Goal: Use online tool/utility: Utilize a website feature to perform a specific function

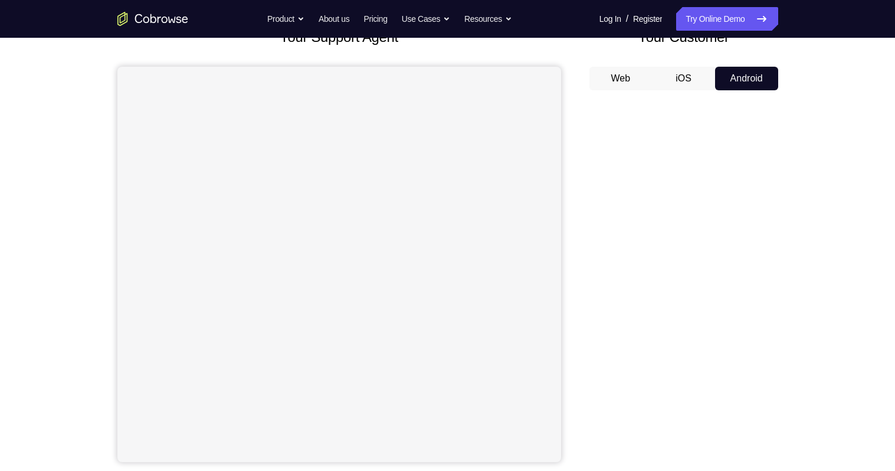
scroll to position [61, 0]
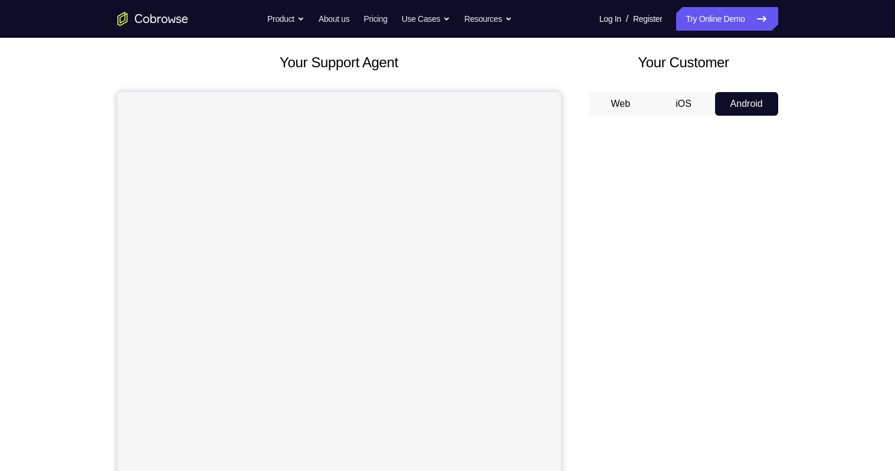
click at [688, 106] on button "iOS" at bounding box center [683, 104] width 63 height 24
click at [755, 107] on button "Android" at bounding box center [746, 104] width 63 height 24
click at [688, 104] on button "iOS" at bounding box center [683, 105] width 63 height 24
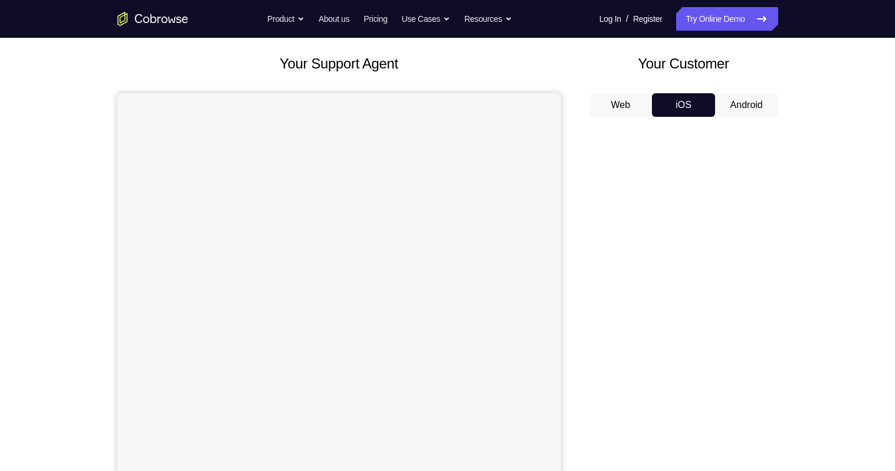
click at [748, 108] on button "Android" at bounding box center [746, 105] width 63 height 24
click at [688, 106] on button "iOS" at bounding box center [683, 105] width 63 height 24
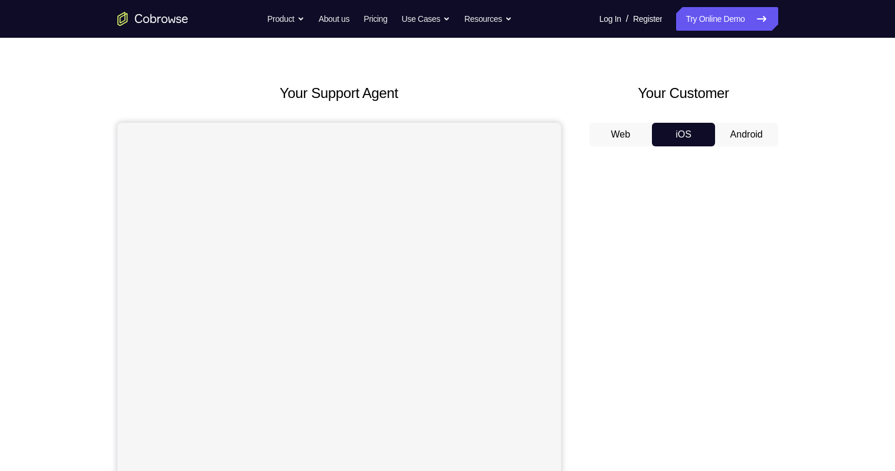
scroll to position [24, 0]
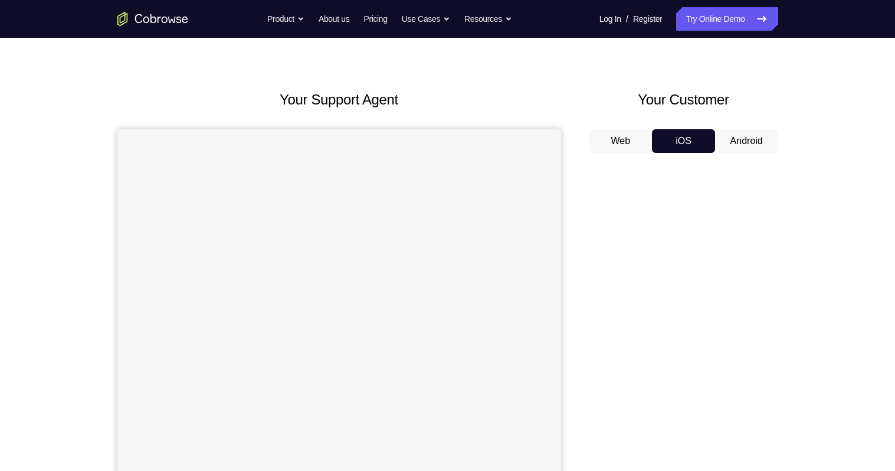
click at [747, 145] on button "Android" at bounding box center [746, 141] width 63 height 24
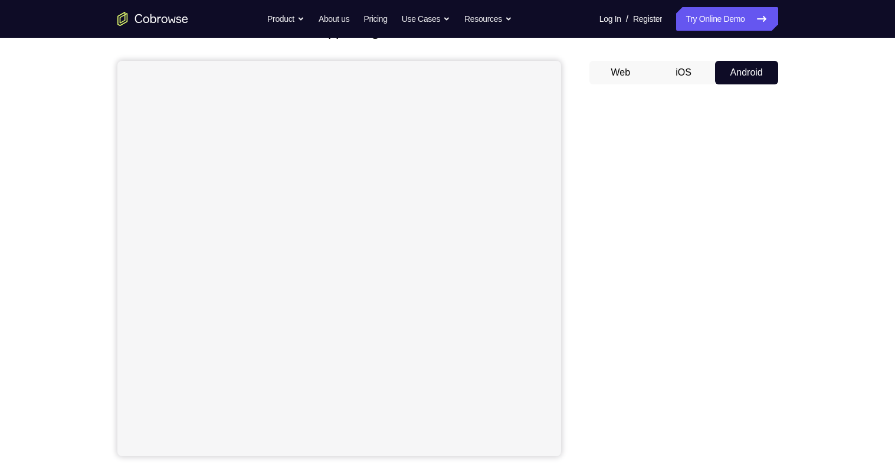
scroll to position [85, 0]
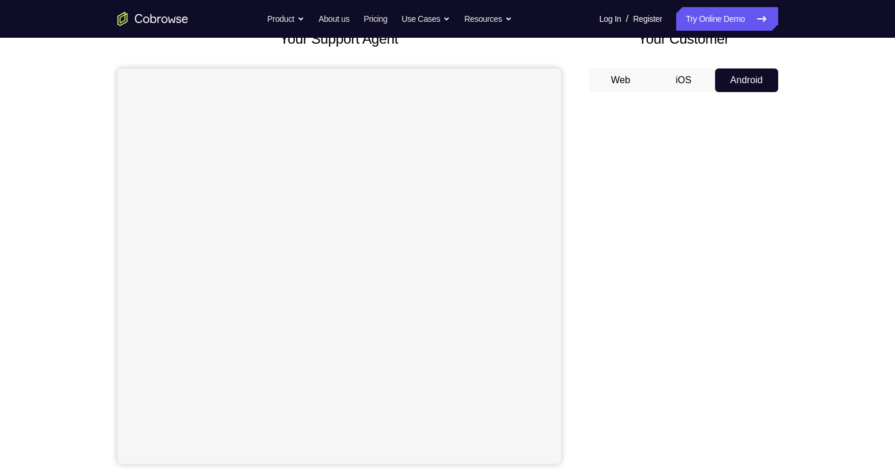
click at [688, 82] on button "iOS" at bounding box center [683, 80] width 63 height 24
click at [755, 75] on button "Android" at bounding box center [746, 80] width 63 height 24
click at [691, 75] on button "iOS" at bounding box center [683, 80] width 63 height 24
click at [753, 75] on button "Android" at bounding box center [746, 80] width 63 height 24
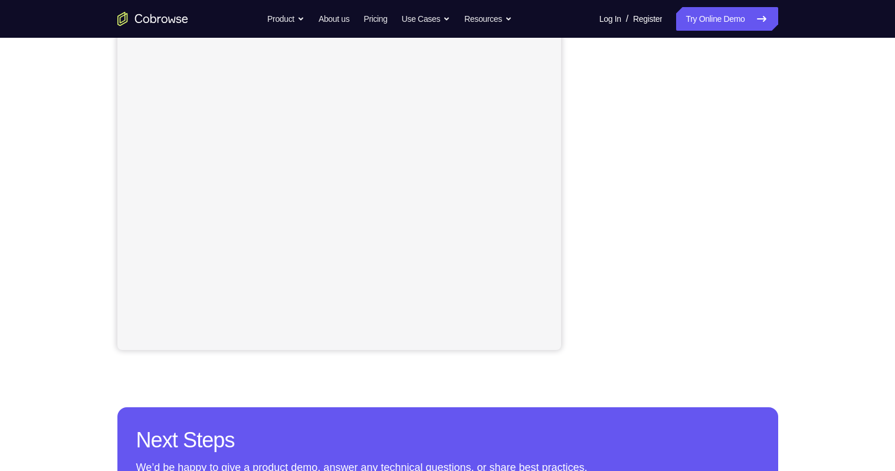
scroll to position [197, 0]
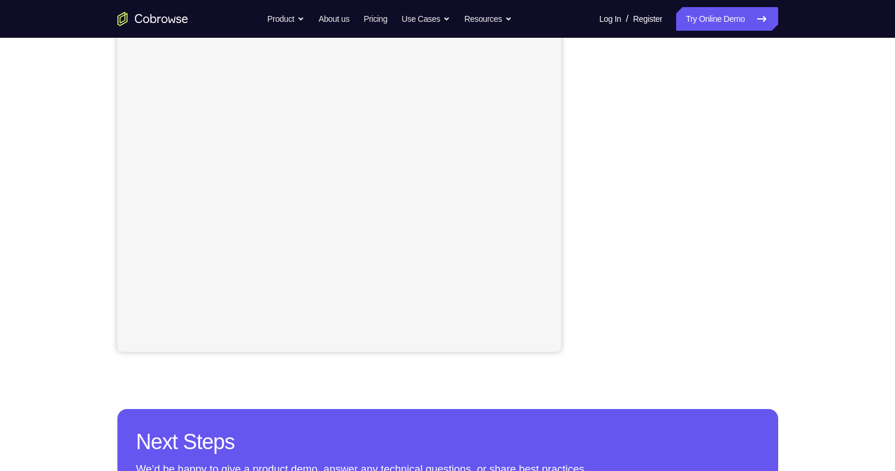
click at [791, 242] on div "Your Support Agent Your Customer Web iOS Android Next Steps We’d be happy to gi…" at bounding box center [447, 230] width 755 height 778
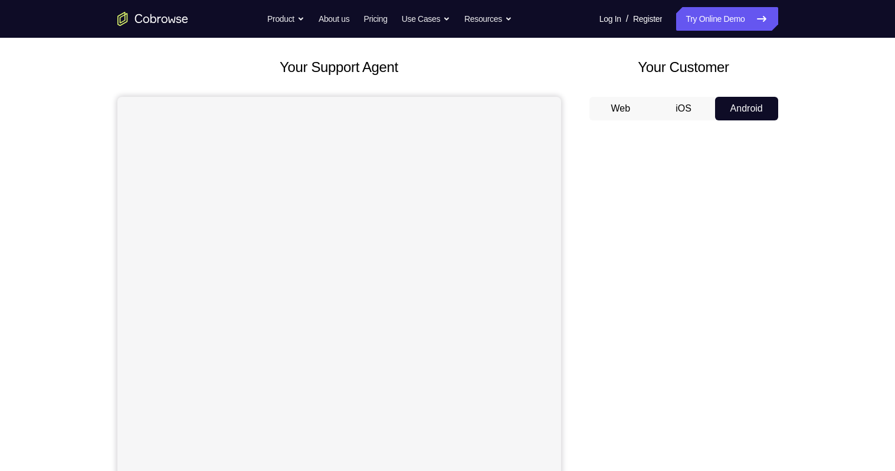
scroll to position [51, 0]
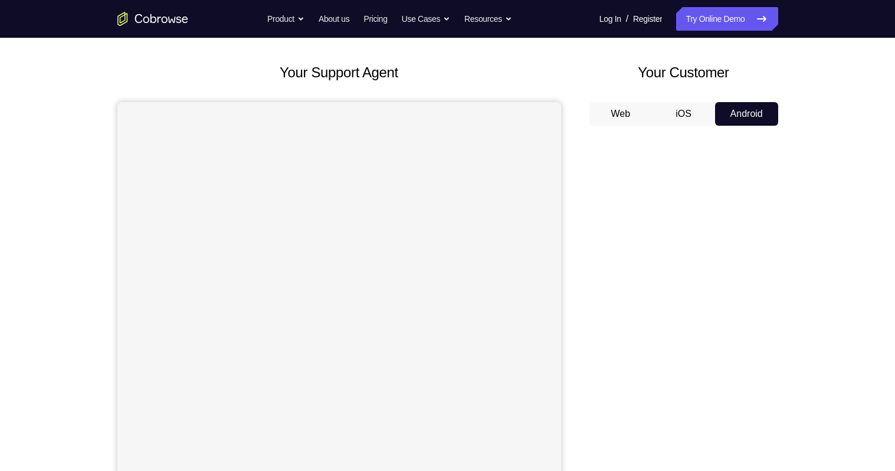
click at [807, 302] on div "Your Support Agent Your Customer Web iOS Android Next Steps We’d be happy to gi…" at bounding box center [447, 375] width 755 height 778
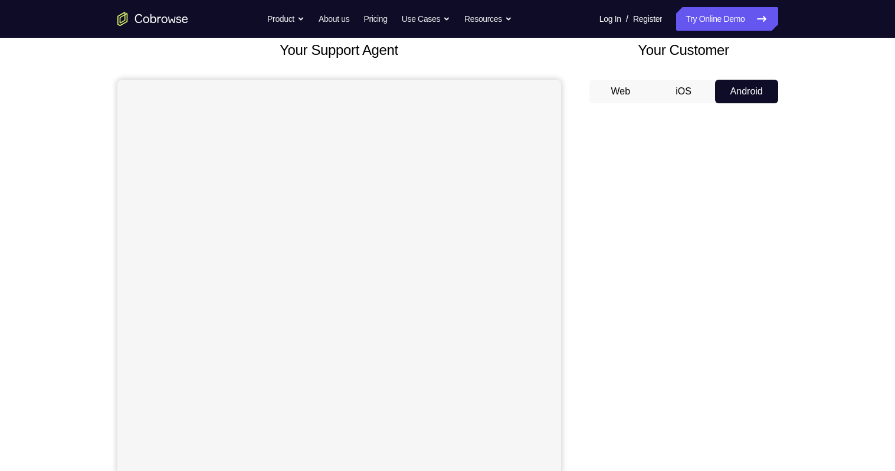
scroll to position [74, 0]
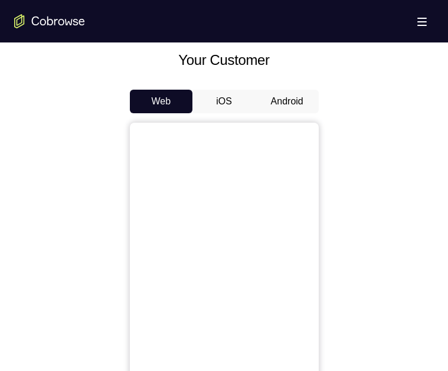
scroll to position [517, 0]
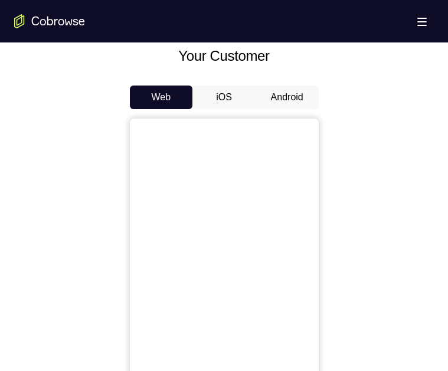
click at [226, 96] on button "iOS" at bounding box center [223, 98] width 63 height 24
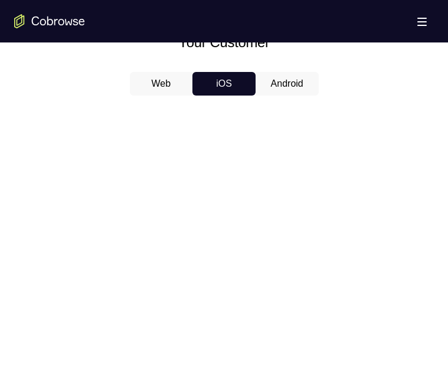
scroll to position [531, 0]
